Goal: Find specific page/section: Find specific page/section

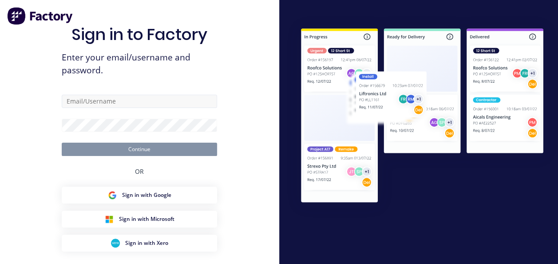
click at [146, 98] on input "text" at bounding box center [139, 100] width 155 height 13
type input "[EMAIL_ADDRESS][DOMAIN_NAME]"
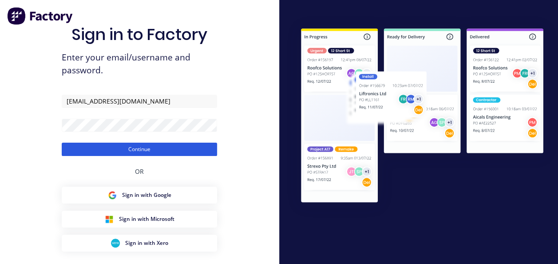
click at [153, 152] on button "Continue" at bounding box center [139, 148] width 155 height 13
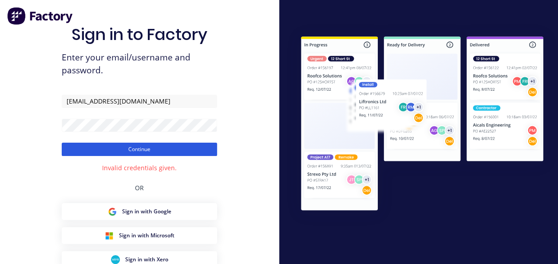
click at [155, 149] on button "Continue" at bounding box center [139, 148] width 155 height 13
click at [161, 146] on button "Continue" at bounding box center [139, 148] width 155 height 13
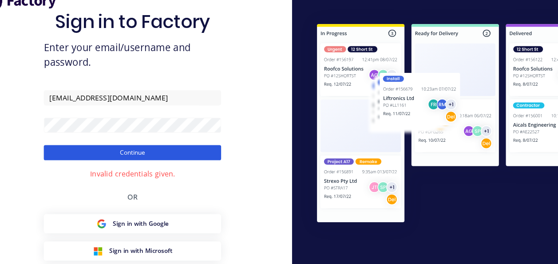
click at [189, 151] on button "Continue" at bounding box center [139, 148] width 155 height 13
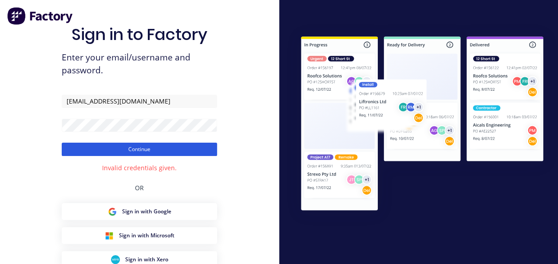
click at [150, 143] on button "Continue" at bounding box center [139, 148] width 155 height 13
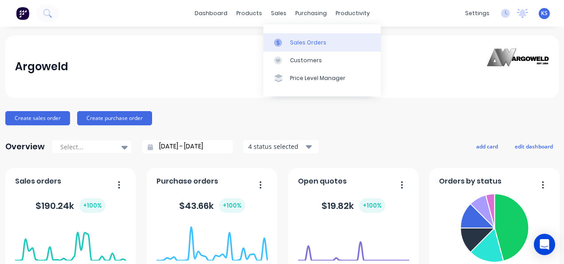
click at [305, 44] on div "Sales Orders" at bounding box center [308, 43] width 36 height 8
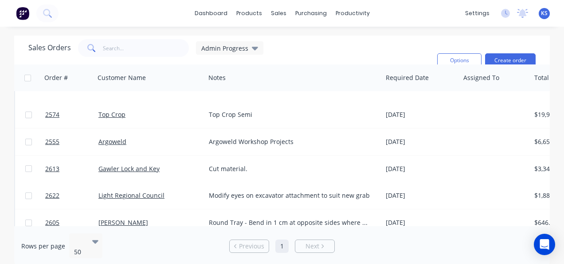
scroll to position [865, 0]
